Goal: Task Accomplishment & Management: Manage account settings

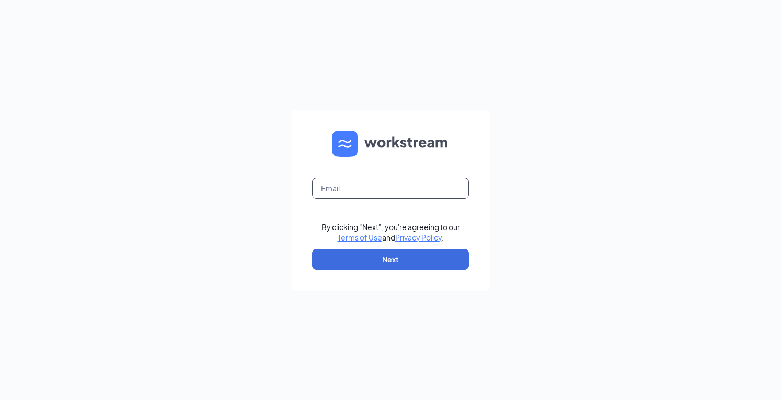
click at [376, 191] on input "text" at bounding box center [390, 188] width 157 height 21
type input "[EMAIL_ADDRESS][DOMAIN_NAME]"
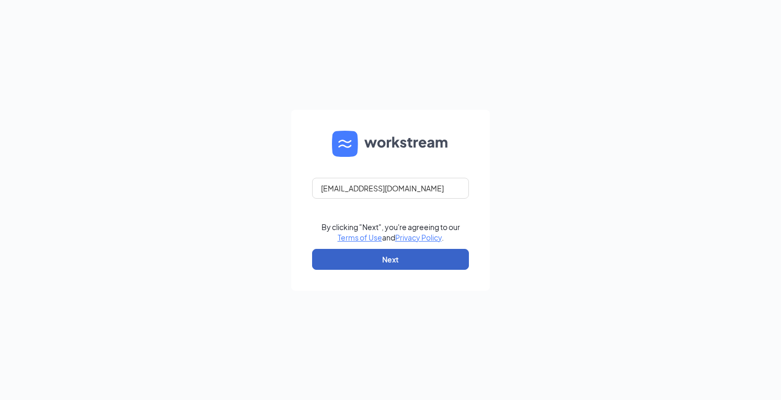
click at [407, 269] on button "Next" at bounding box center [390, 259] width 157 height 21
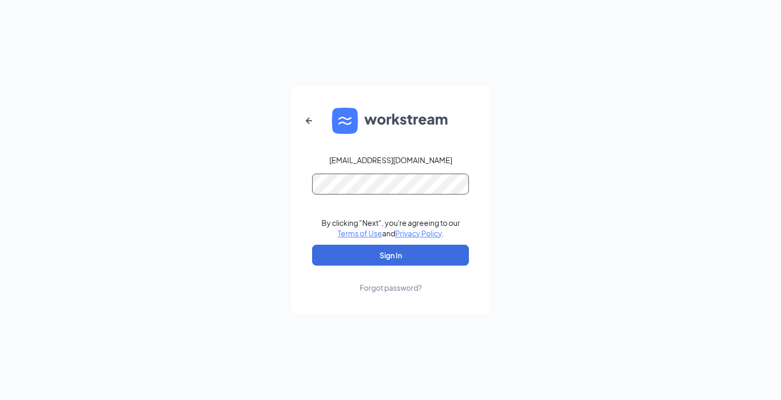
click at [312, 245] on button "Sign In" at bounding box center [390, 255] width 157 height 21
click at [375, 289] on div "Forgot password?" at bounding box center [391, 287] width 62 height 10
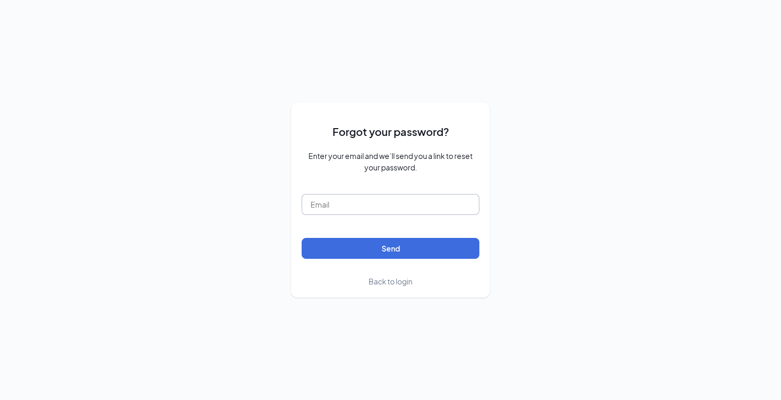
click at [351, 206] on input "text" at bounding box center [391, 204] width 178 height 21
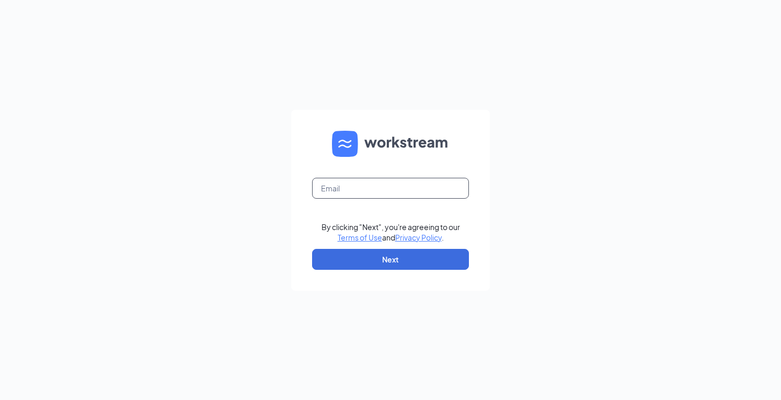
click at [348, 187] on input "text" at bounding box center [390, 188] width 157 height 21
type input "supereman389@gmail.com"
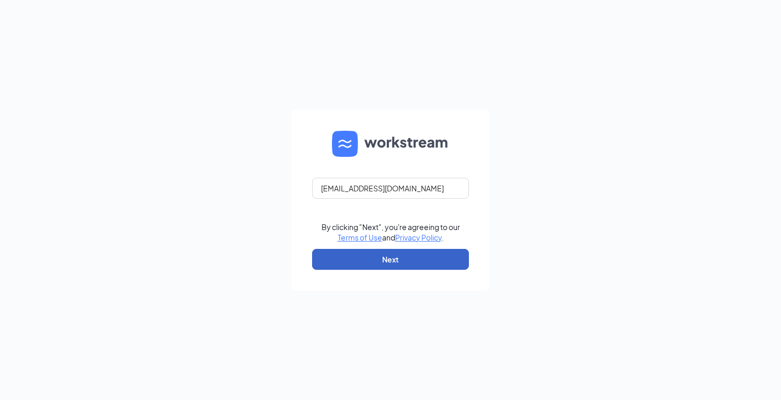
click at [373, 262] on button "Next" at bounding box center [390, 259] width 157 height 21
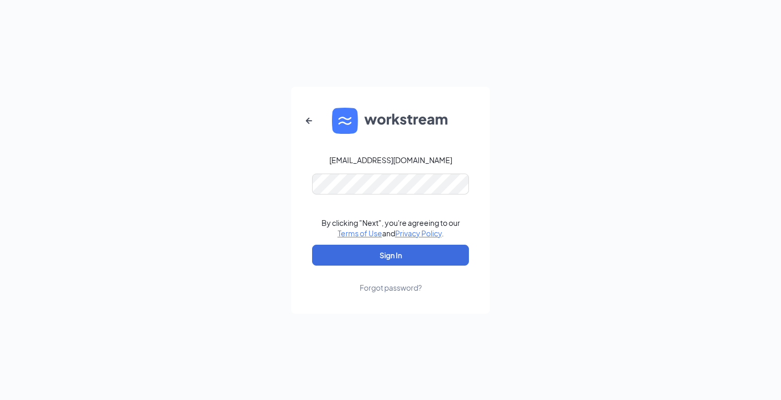
click at [381, 286] on div "Forgot password?" at bounding box center [391, 287] width 62 height 10
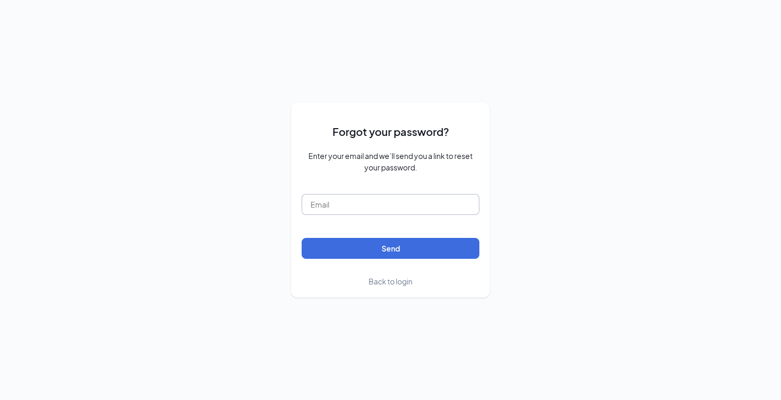
click at [366, 208] on input "text" at bounding box center [391, 204] width 178 height 21
type input "[EMAIL_ADDRESS][DOMAIN_NAME]"
click at [302, 238] on button "Send" at bounding box center [391, 248] width 178 height 21
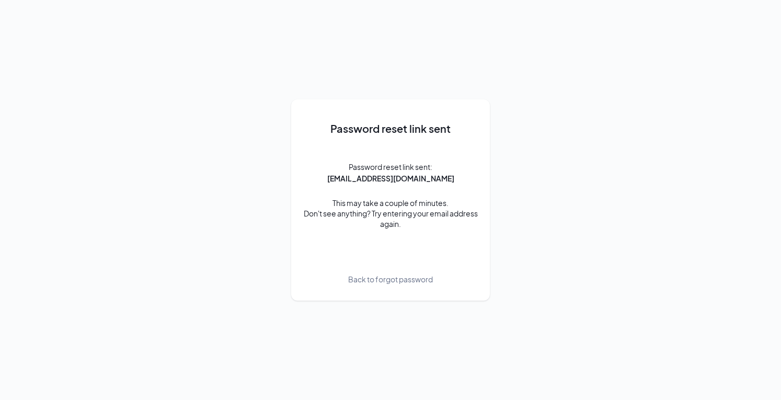
click at [702, 256] on div "Password reset link sent Password reset link sent: emanuel.arriazacfa1@gmail.co…" at bounding box center [390, 200] width 781 height 400
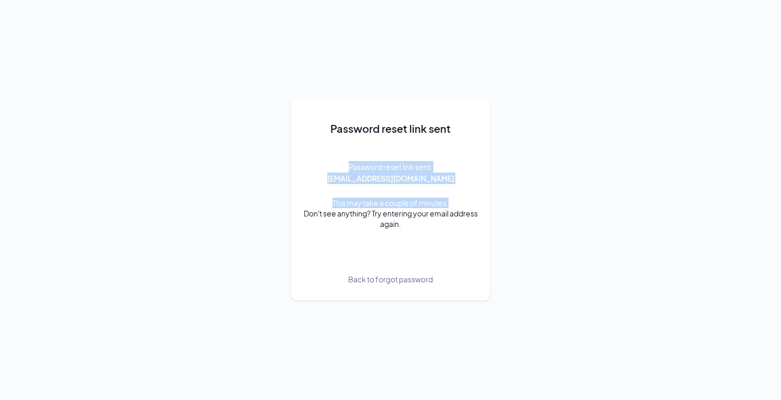
drag, startPoint x: 702, startPoint y: 256, endPoint x: 689, endPoint y: -4, distance: 260.6
click at [689, 0] on html "Password reset link sent Password reset link sent: emanuel.arriazacfa1@gmail.co…" at bounding box center [390, 200] width 781 height 400
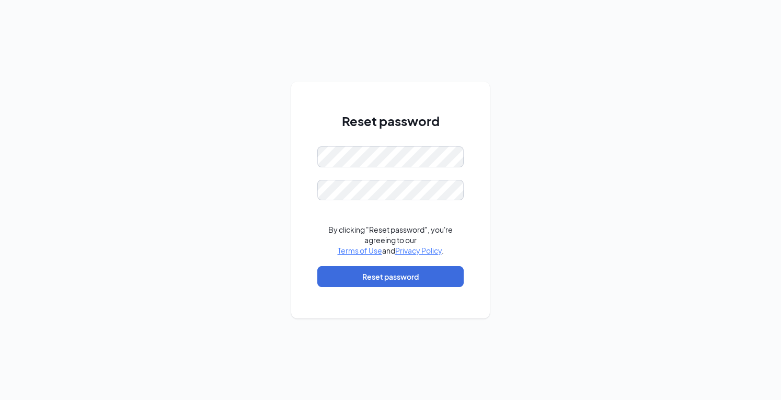
click at [490, 222] on div "Reset password By clicking "Reset password", you're agreeing to our Terms of Us…" at bounding box center [390, 200] width 781 height 400
click at [446, 275] on button "Reset password" at bounding box center [390, 276] width 146 height 21
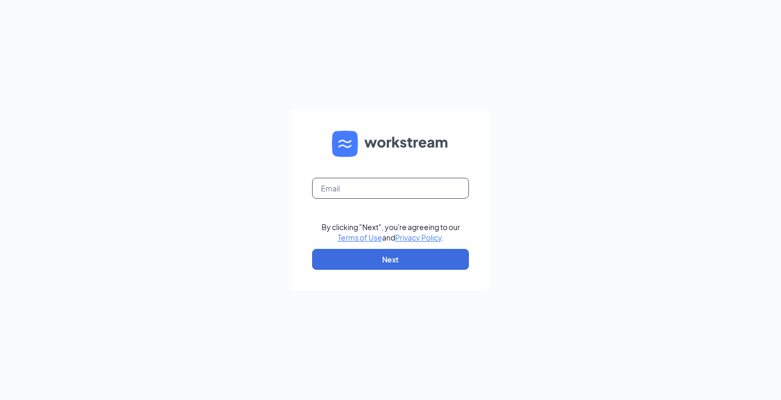
click at [382, 188] on input "text" at bounding box center [390, 188] width 157 height 21
type input "[EMAIL_ADDRESS][DOMAIN_NAME]"
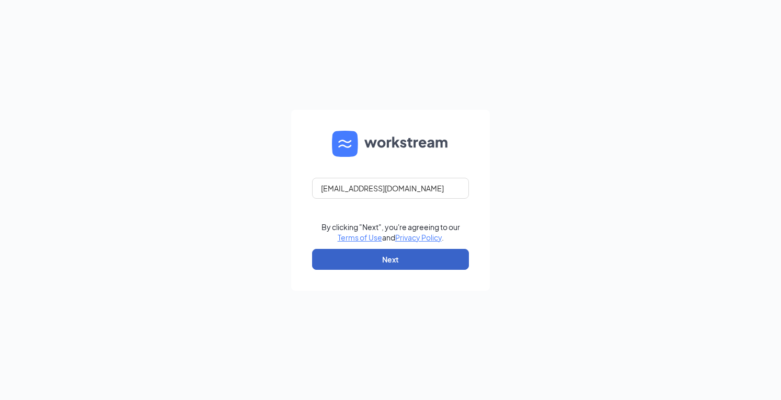
click at [332, 257] on button "Next" at bounding box center [390, 259] width 157 height 21
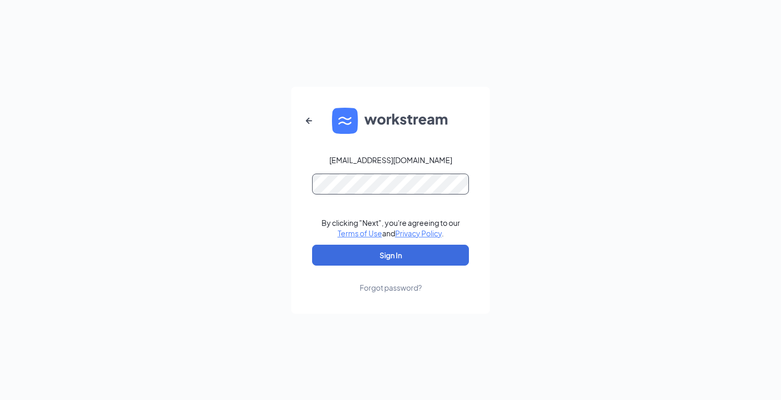
click at [312, 245] on button "Sign In" at bounding box center [390, 255] width 157 height 21
click at [402, 294] on form "[EMAIL_ADDRESS][DOMAIN_NAME] By clicking "Next", you're agreeing to our Terms o…" at bounding box center [390, 200] width 199 height 227
click at [421, 257] on button "Sign In" at bounding box center [390, 255] width 157 height 21
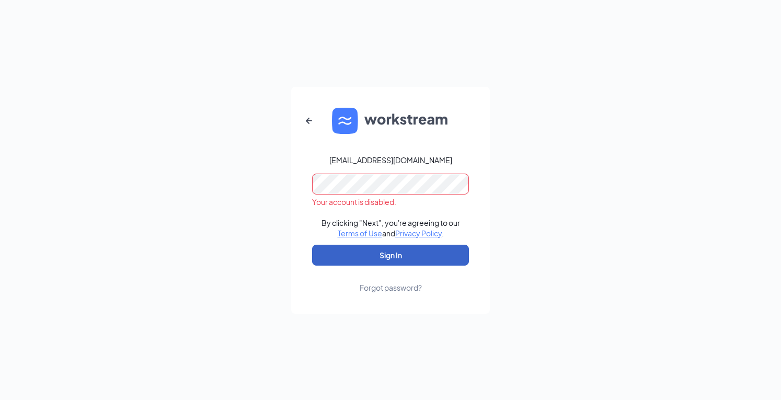
click at [421, 257] on button "Sign In" at bounding box center [390, 255] width 157 height 21
click at [360, 205] on div "Your account is disabled." at bounding box center [390, 202] width 157 height 10
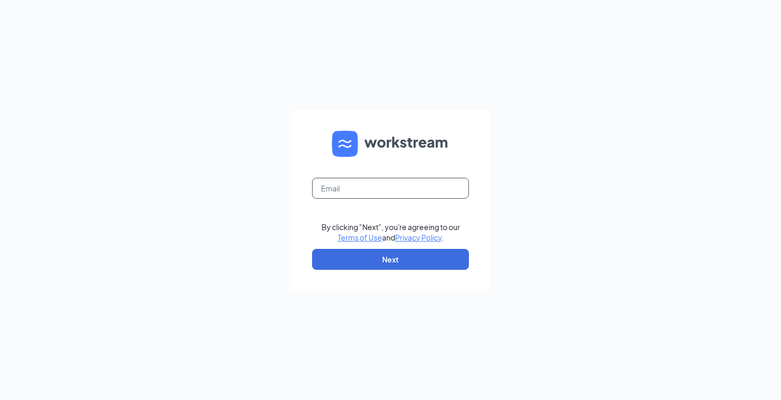
click at [354, 187] on input "text" at bounding box center [390, 188] width 157 height 21
type input "[EMAIL_ADDRESS][DOMAIN_NAME]"
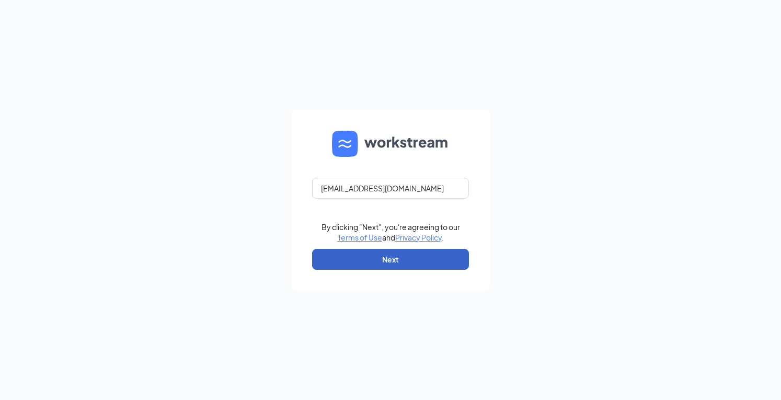
click at [368, 260] on button "Next" at bounding box center [390, 259] width 157 height 21
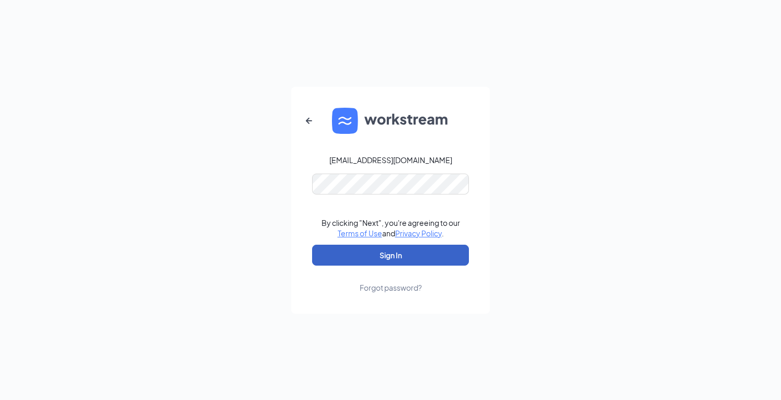
click at [388, 263] on button "Sign In" at bounding box center [390, 255] width 157 height 21
